Goal: Check status

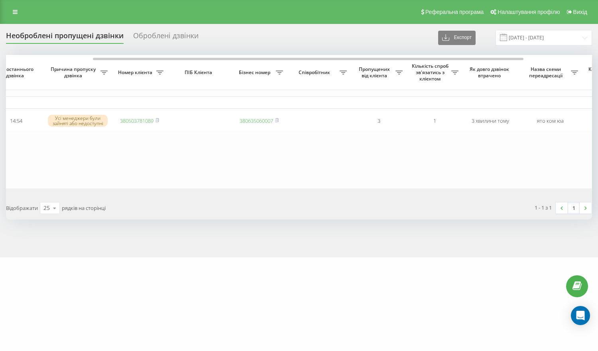
scroll to position [0, 116]
